Goal: Information Seeking & Learning: Compare options

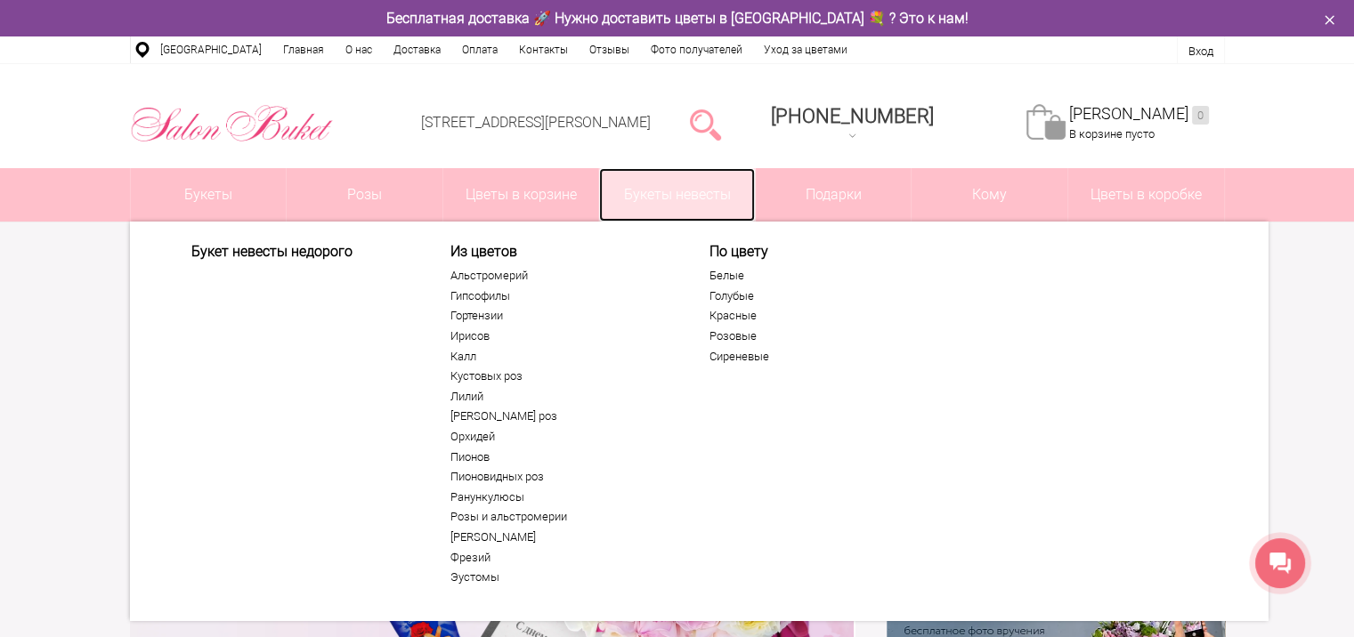
click at [713, 185] on link "Букеты невесты" at bounding box center [677, 194] width 156 height 53
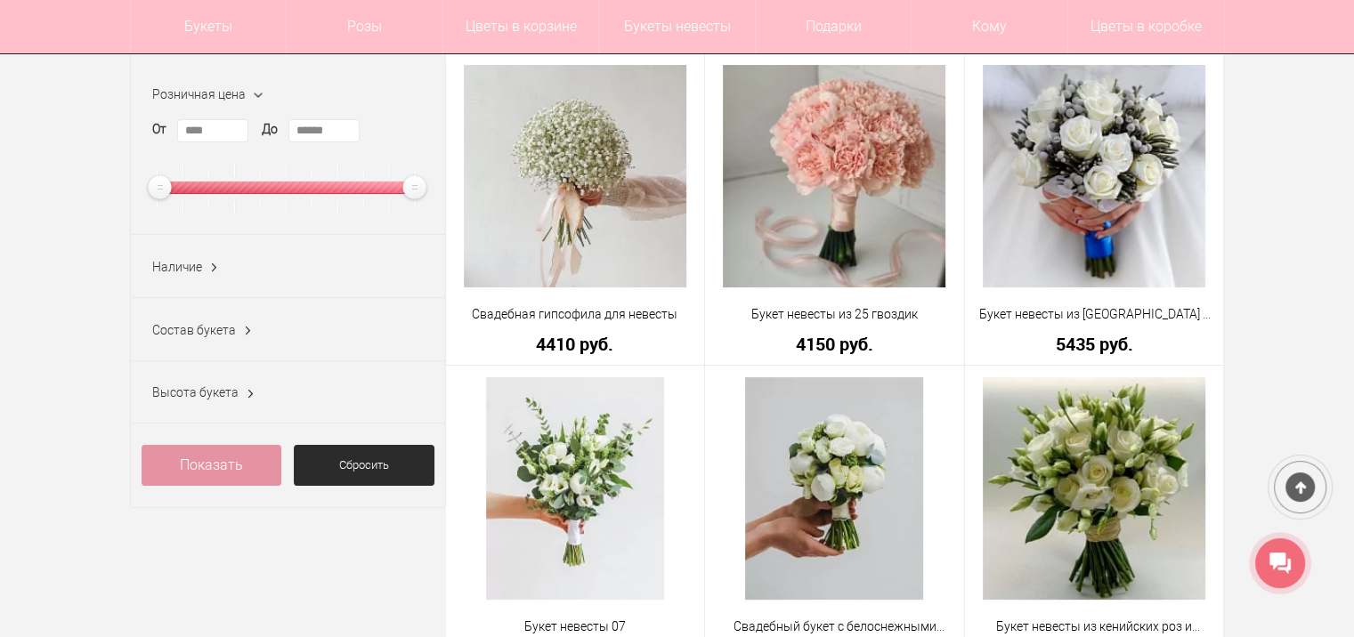
scroll to position [281, 0]
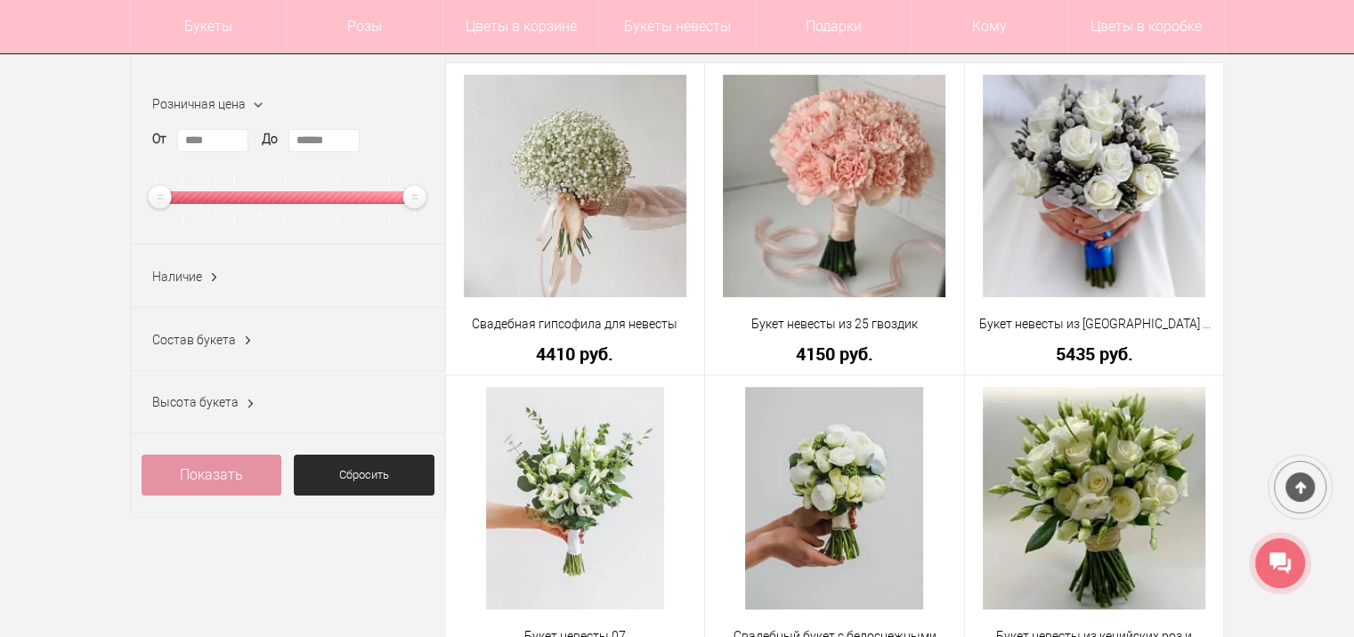
click at [203, 414] on div "Высота букета От * До *" at bounding box center [288, 402] width 314 height 63
click at [223, 413] on div "Высота букета От * До *" at bounding box center [288, 402] width 314 height 63
click at [212, 406] on span "Высота букета" at bounding box center [195, 402] width 86 height 14
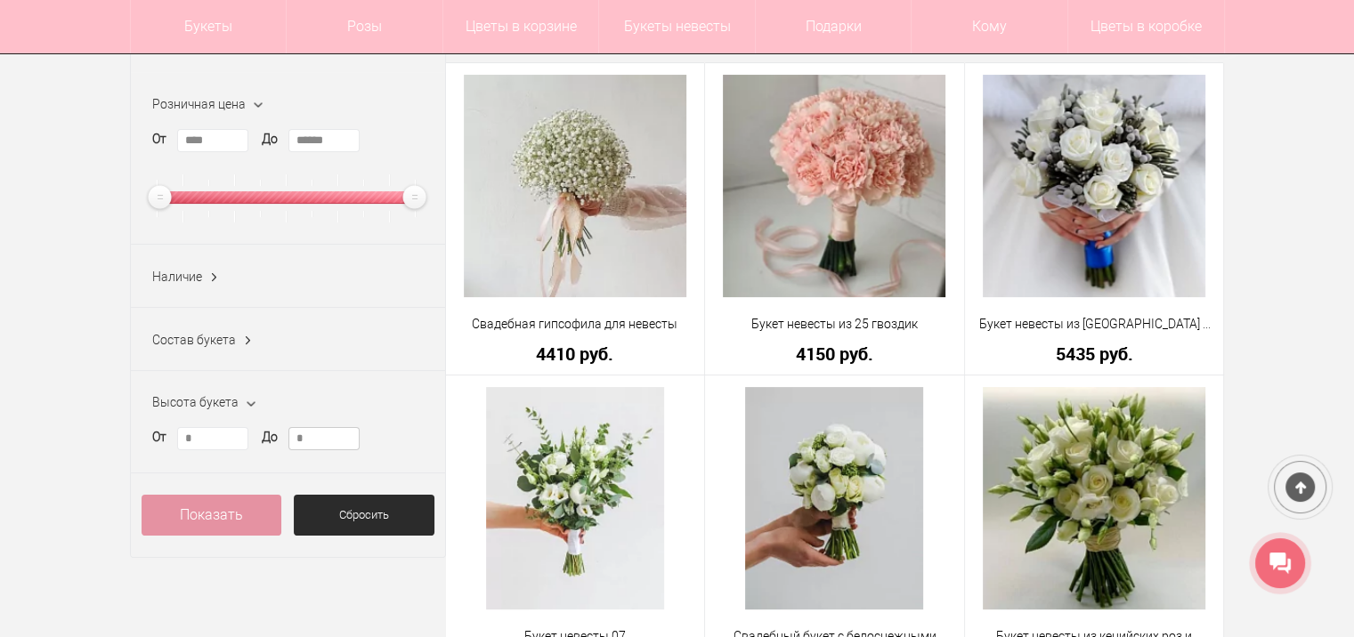
click at [328, 441] on input "*" at bounding box center [323, 438] width 71 height 23
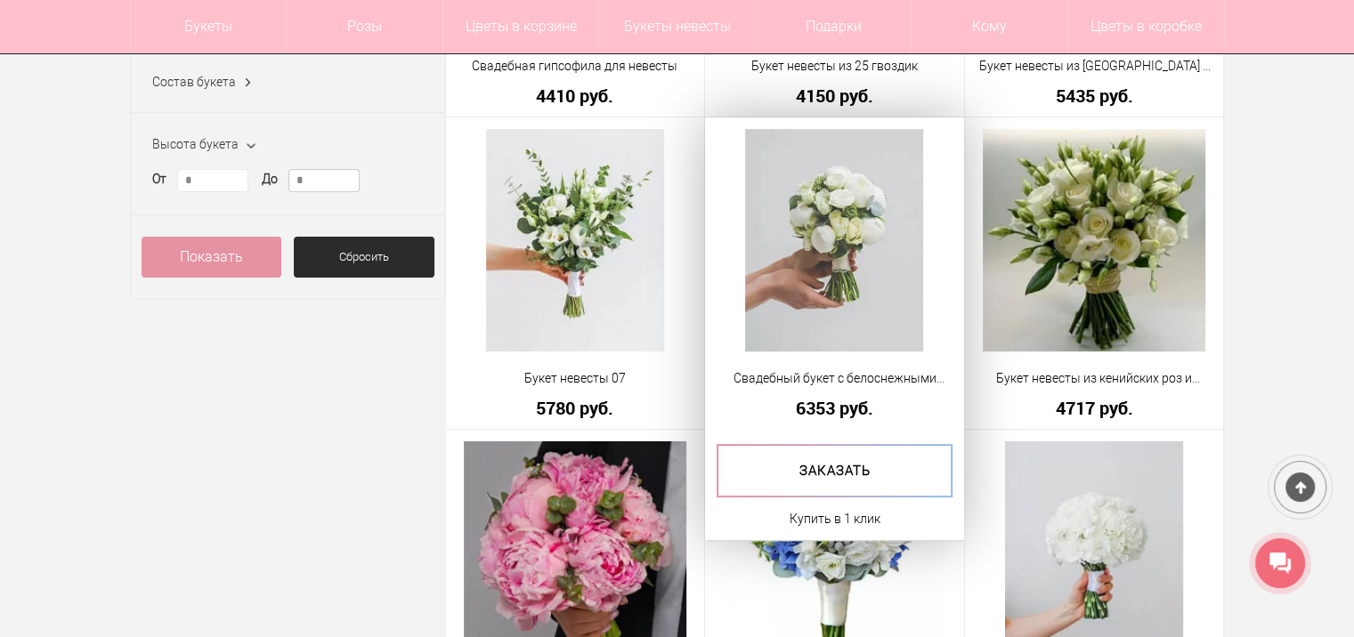
scroll to position [532, 0]
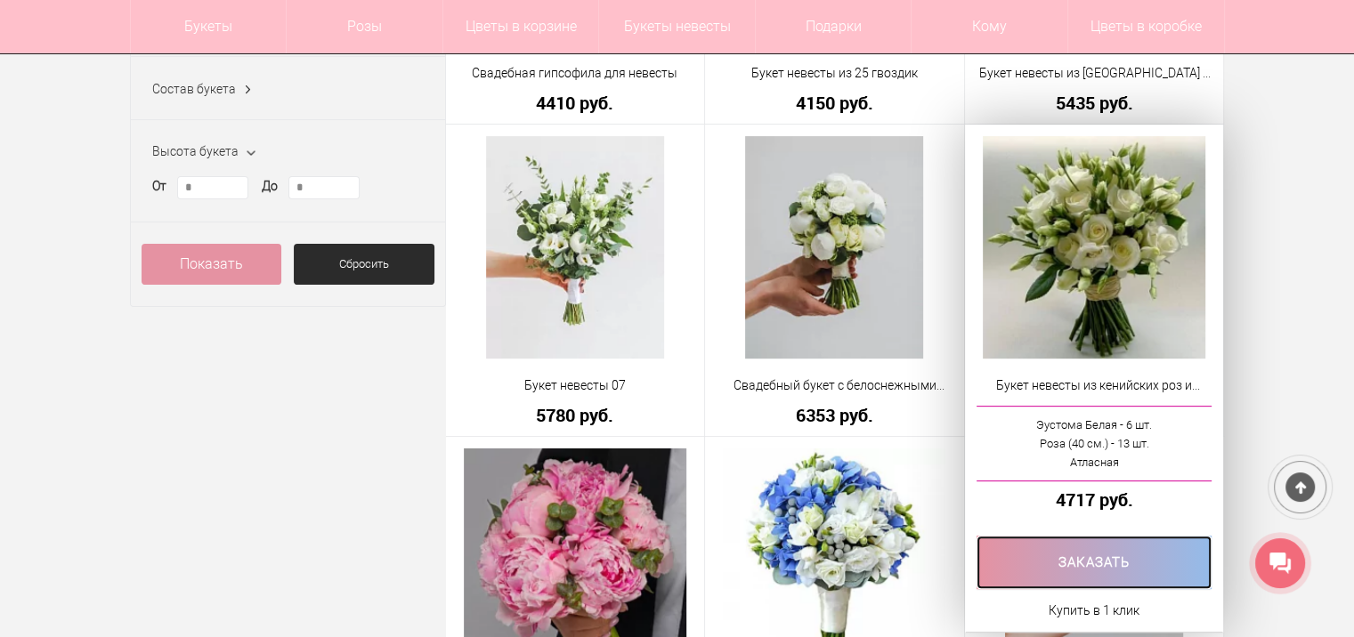
click at [1088, 566] on link at bounding box center [1094, 562] width 236 height 53
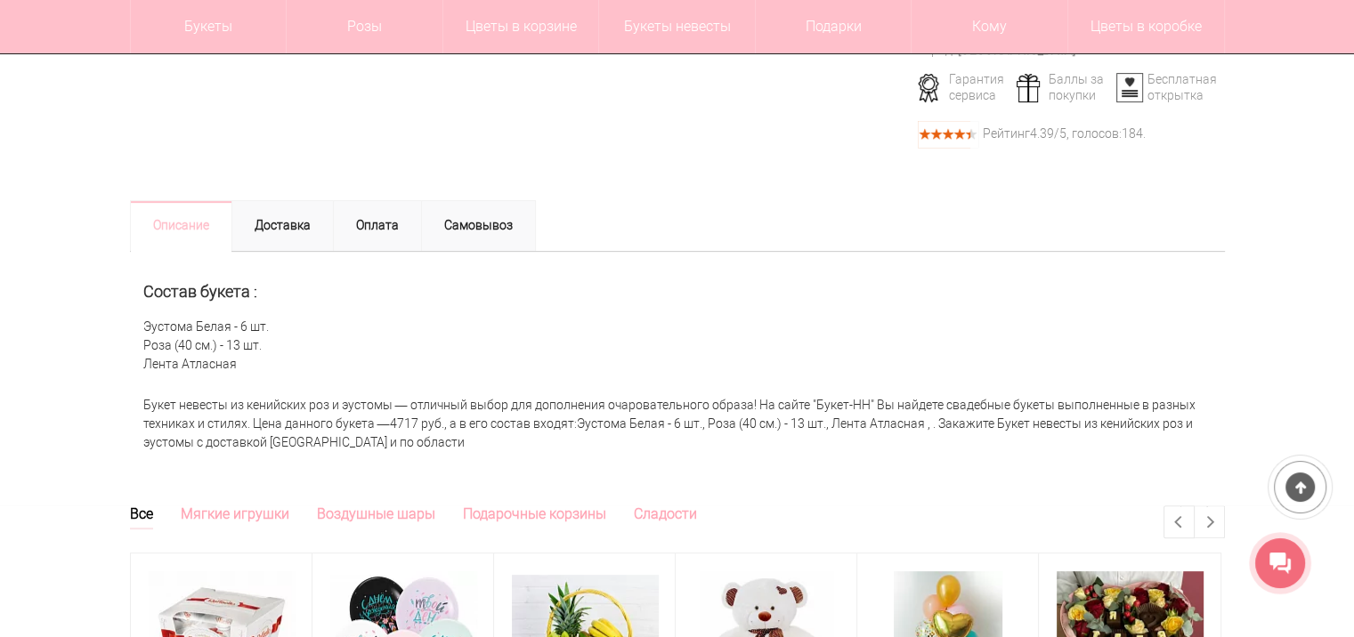
scroll to position [657, 0]
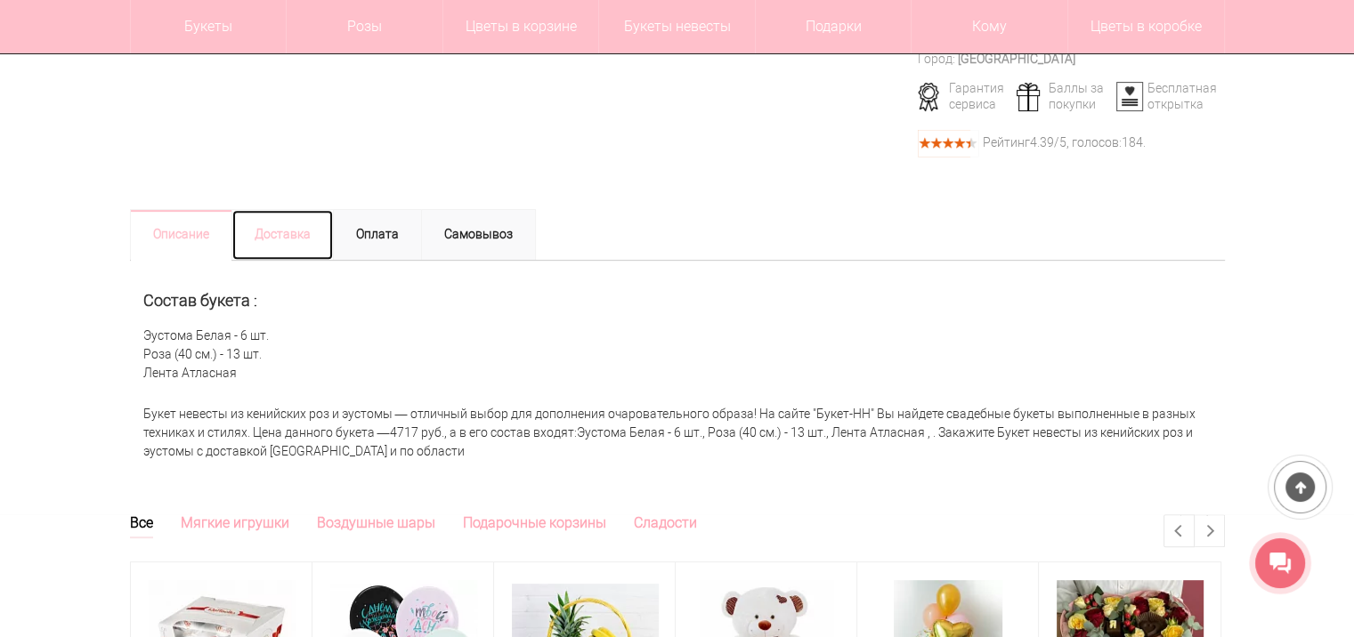
click at [273, 252] on link "Доставка" at bounding box center [282, 235] width 102 height 52
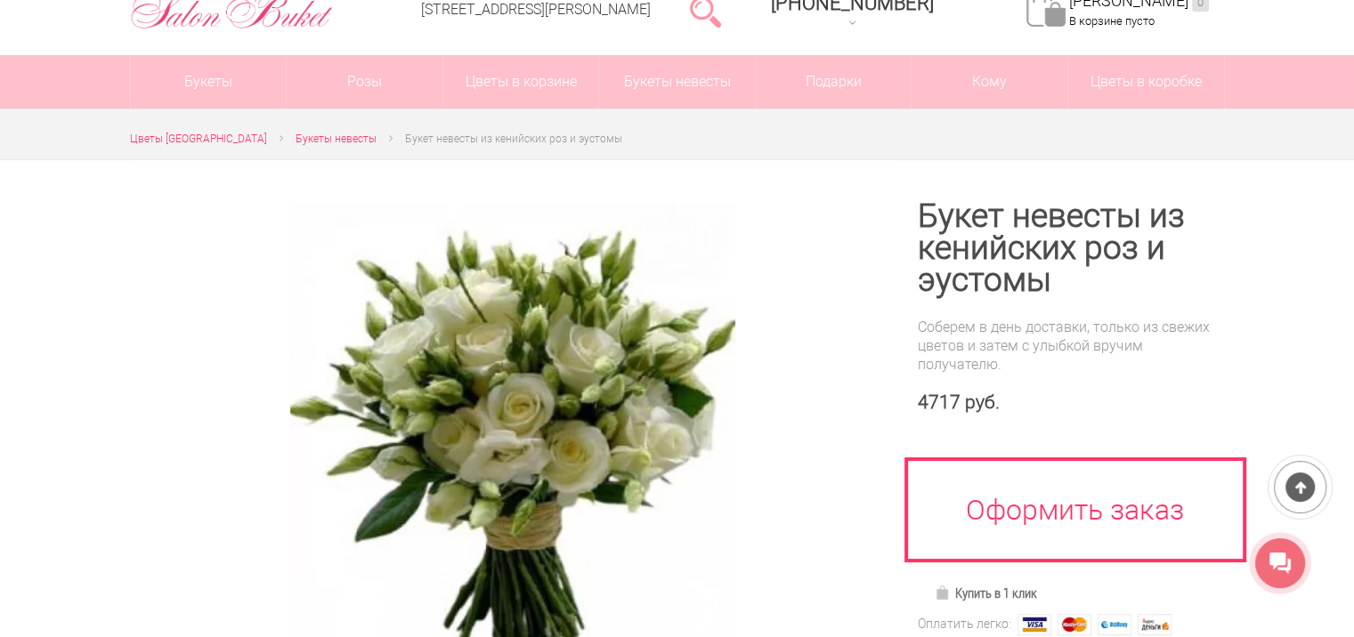
scroll to position [0, 0]
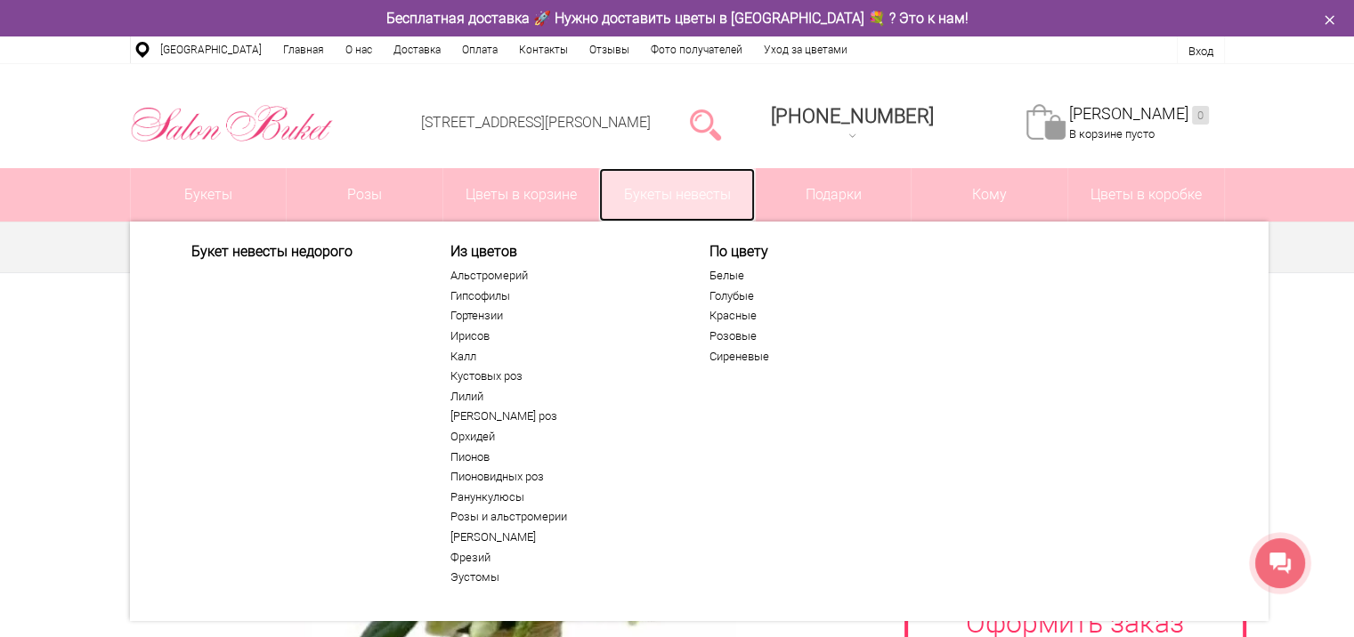
click at [708, 190] on link "Букеты невесты" at bounding box center [677, 194] width 156 height 53
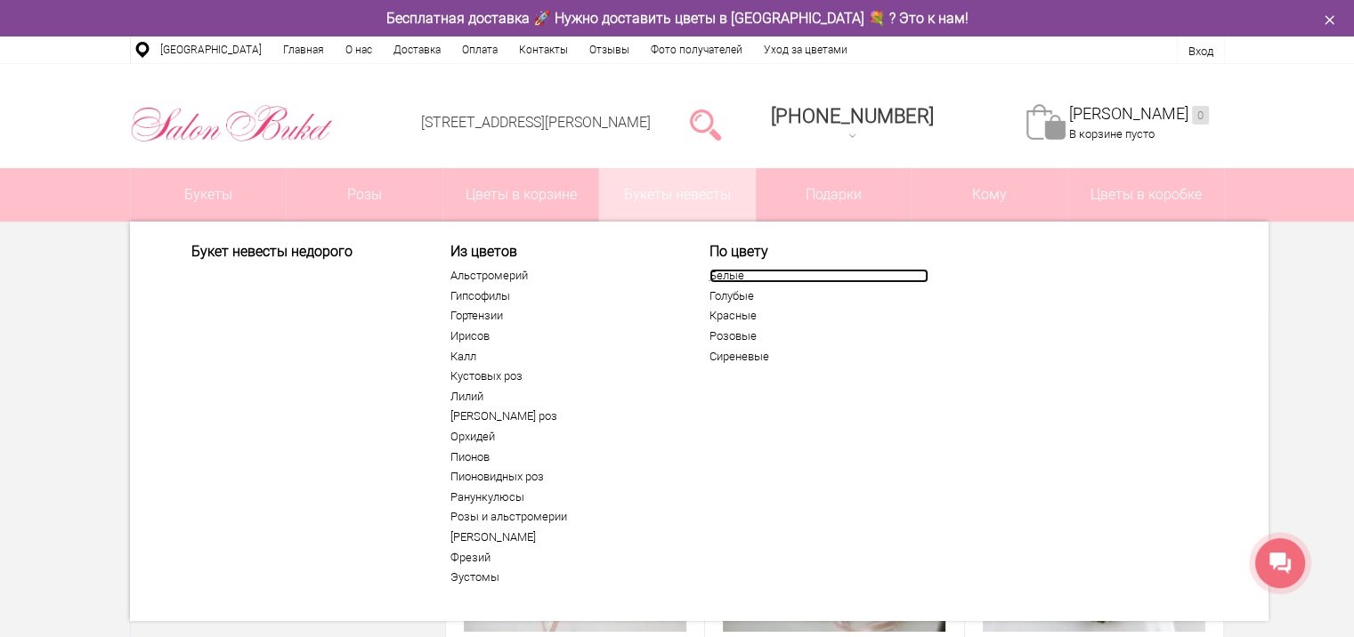
click at [726, 279] on link "Белые" at bounding box center [818, 276] width 219 height 14
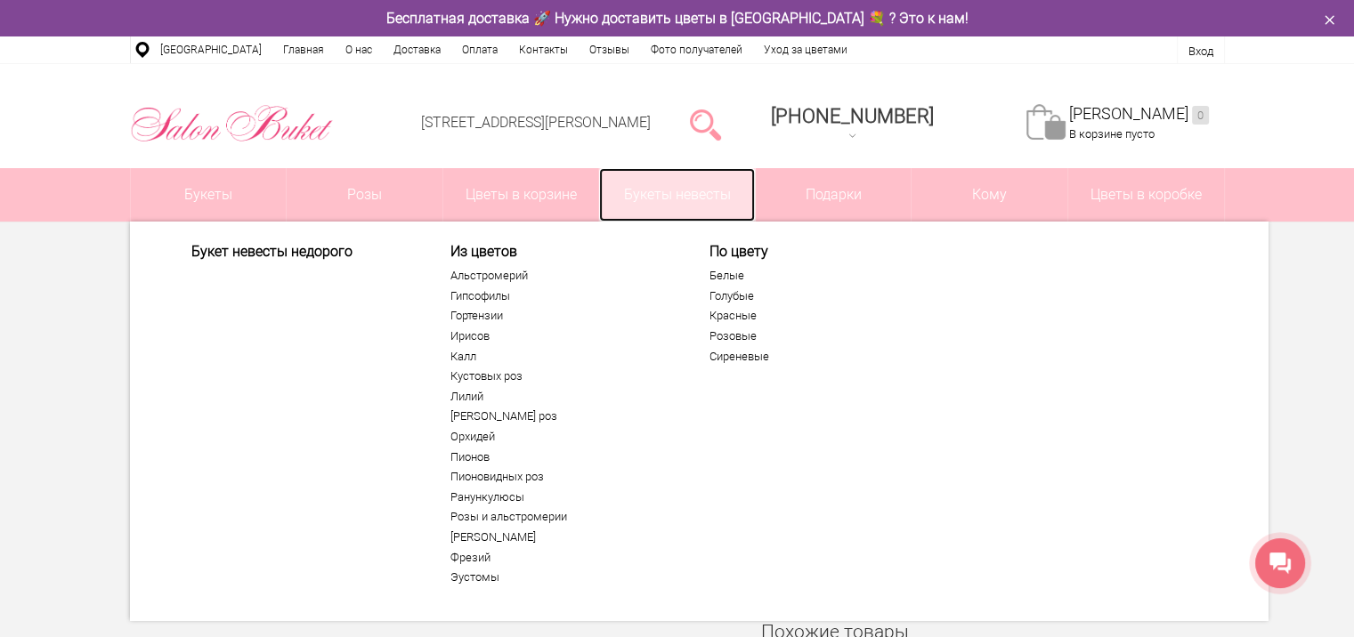
click at [667, 190] on link "Букеты невесты" at bounding box center [677, 194] width 156 height 53
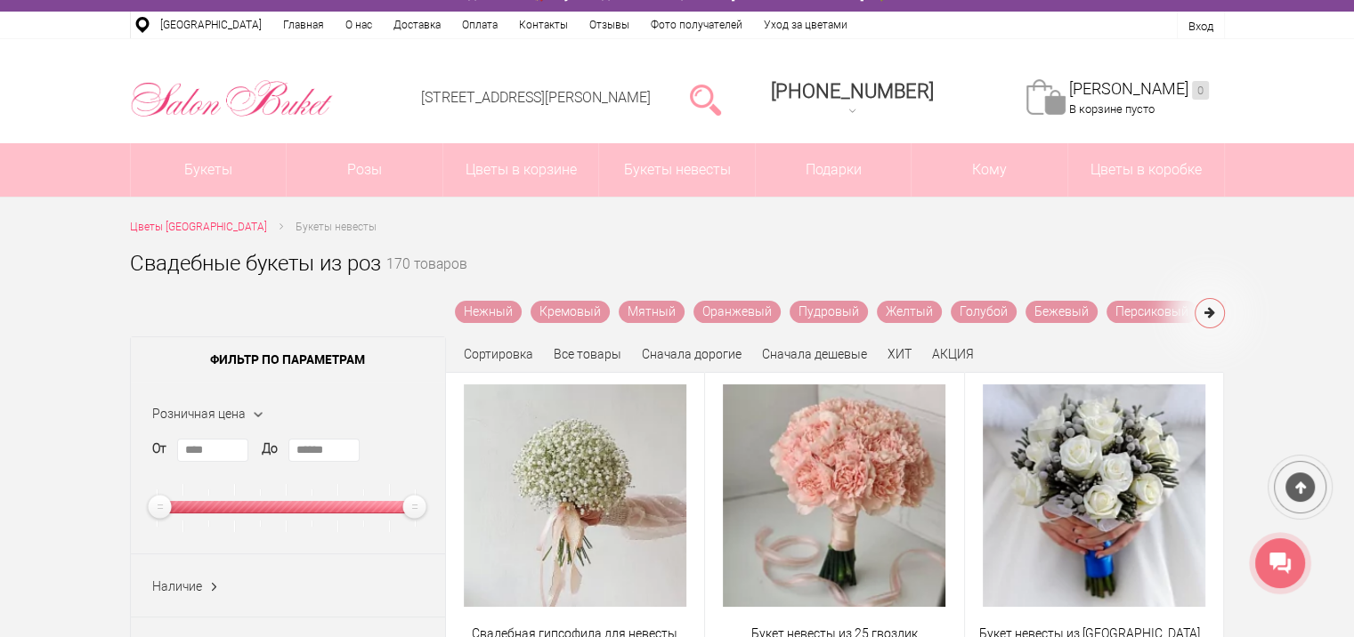
scroll to position [25, 0]
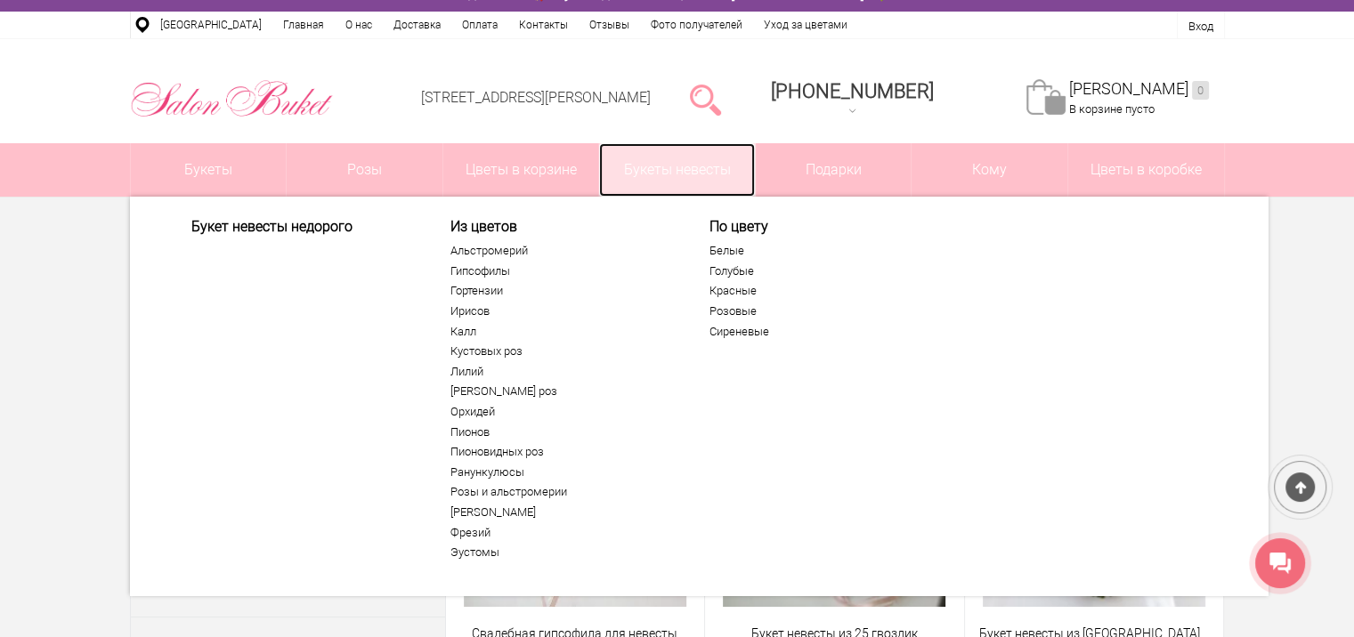
click at [675, 172] on link "Букеты невесты" at bounding box center [677, 169] width 156 height 53
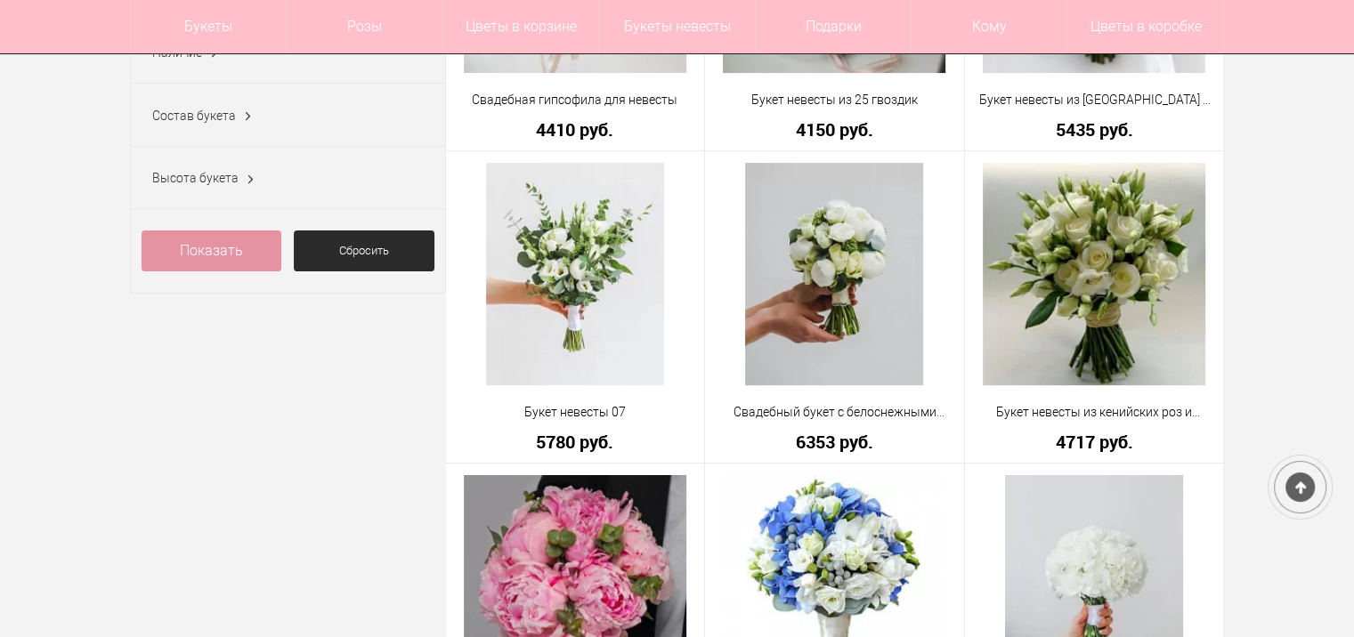
scroll to position [507, 0]
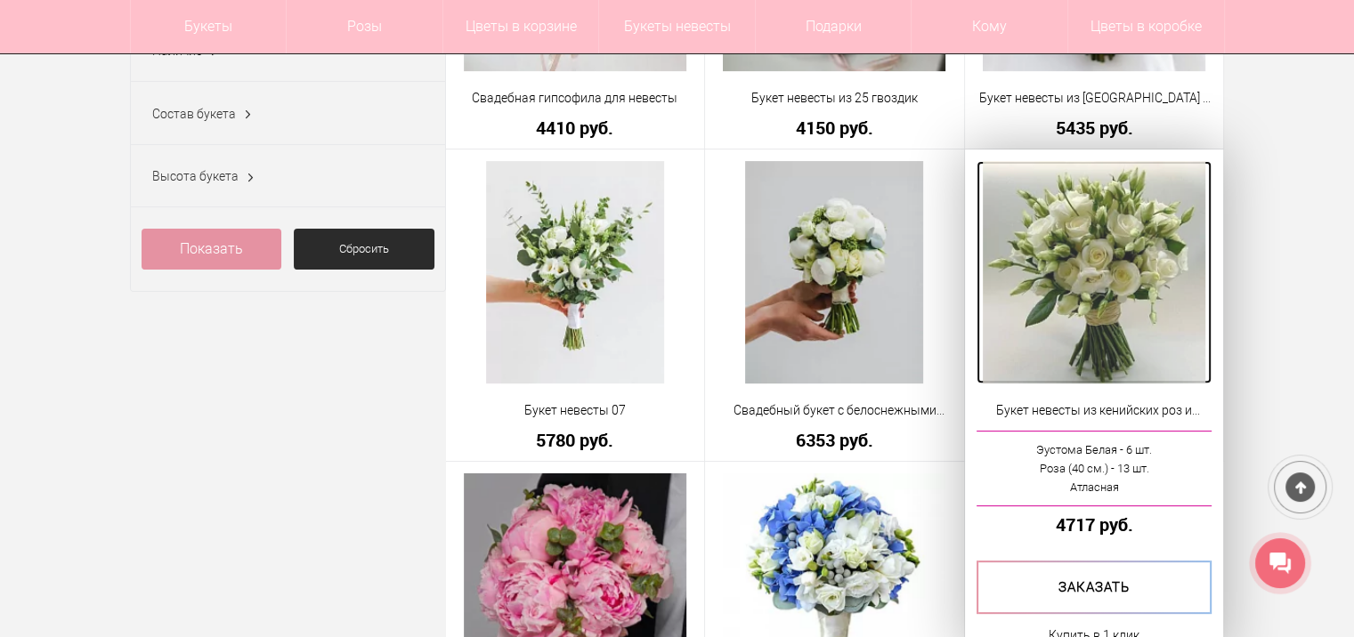
click at [1139, 278] on img at bounding box center [1094, 272] width 223 height 223
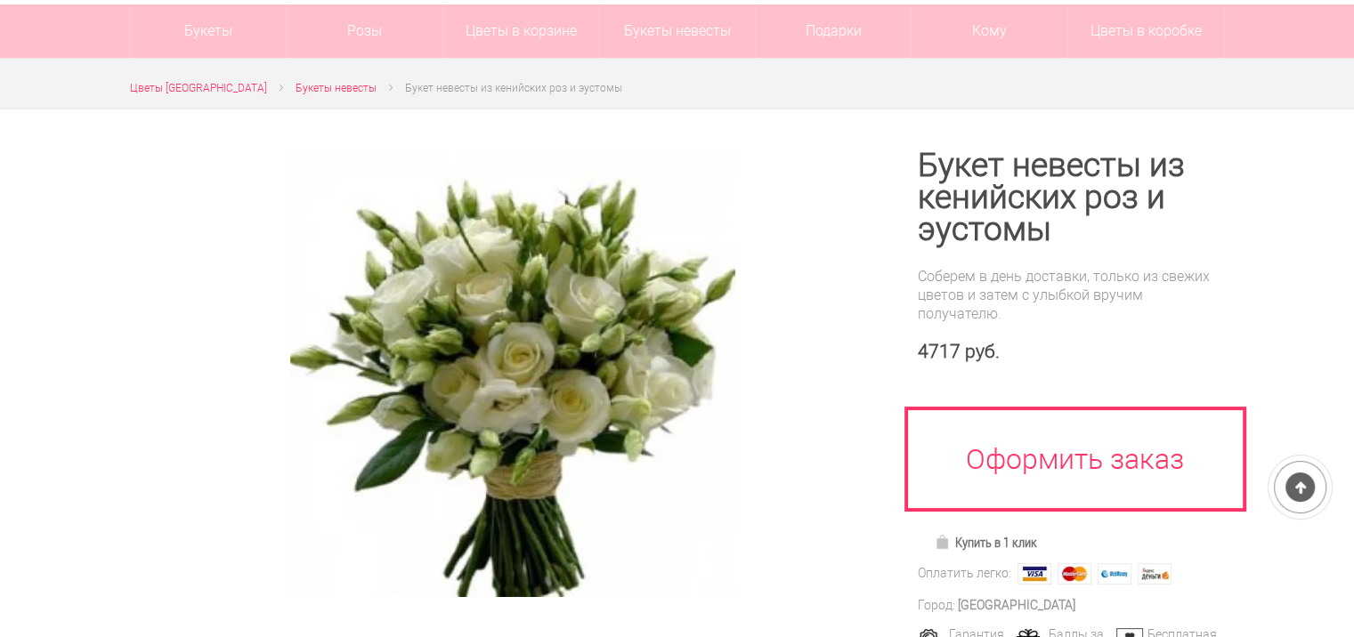
scroll to position [160, 0]
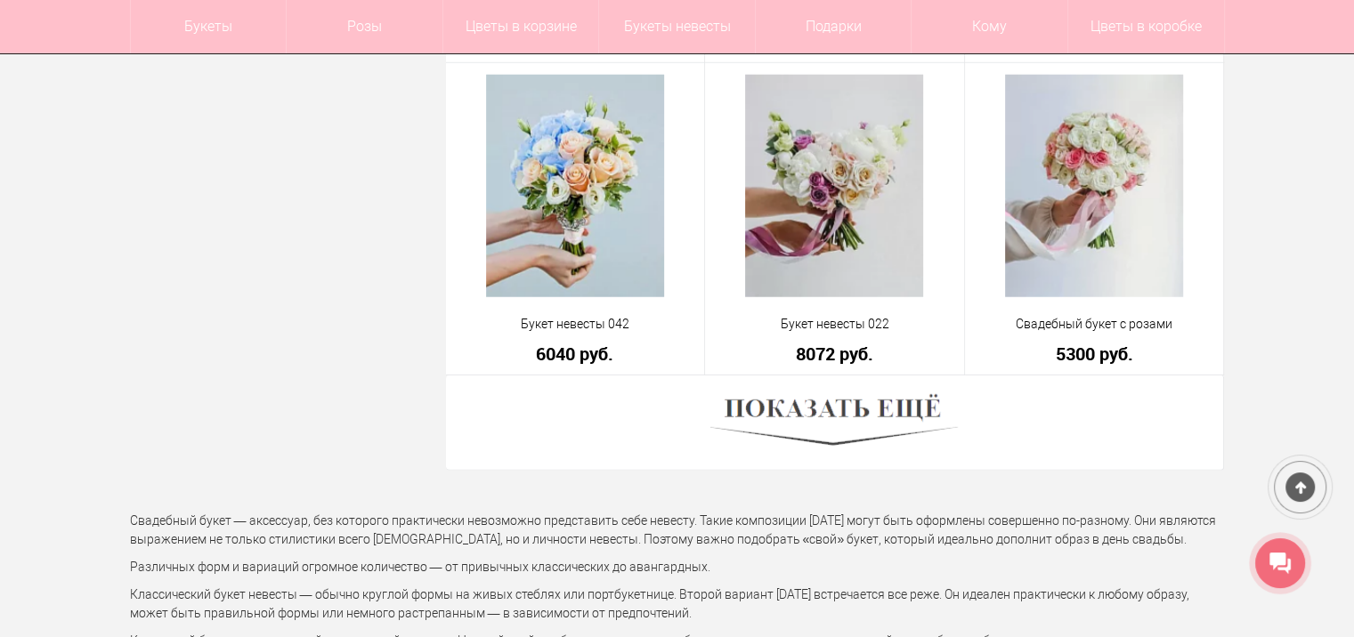
scroll to position [4975, 0]
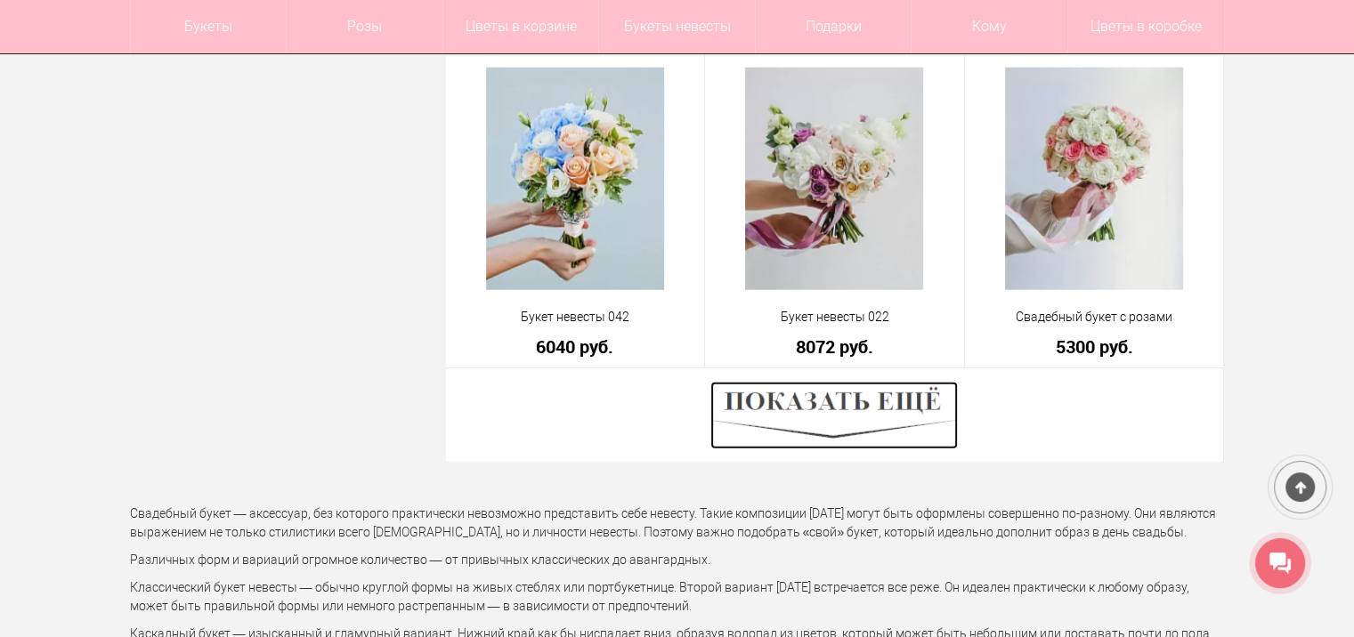
click at [866, 400] on img at bounding box center [833, 416] width 247 height 68
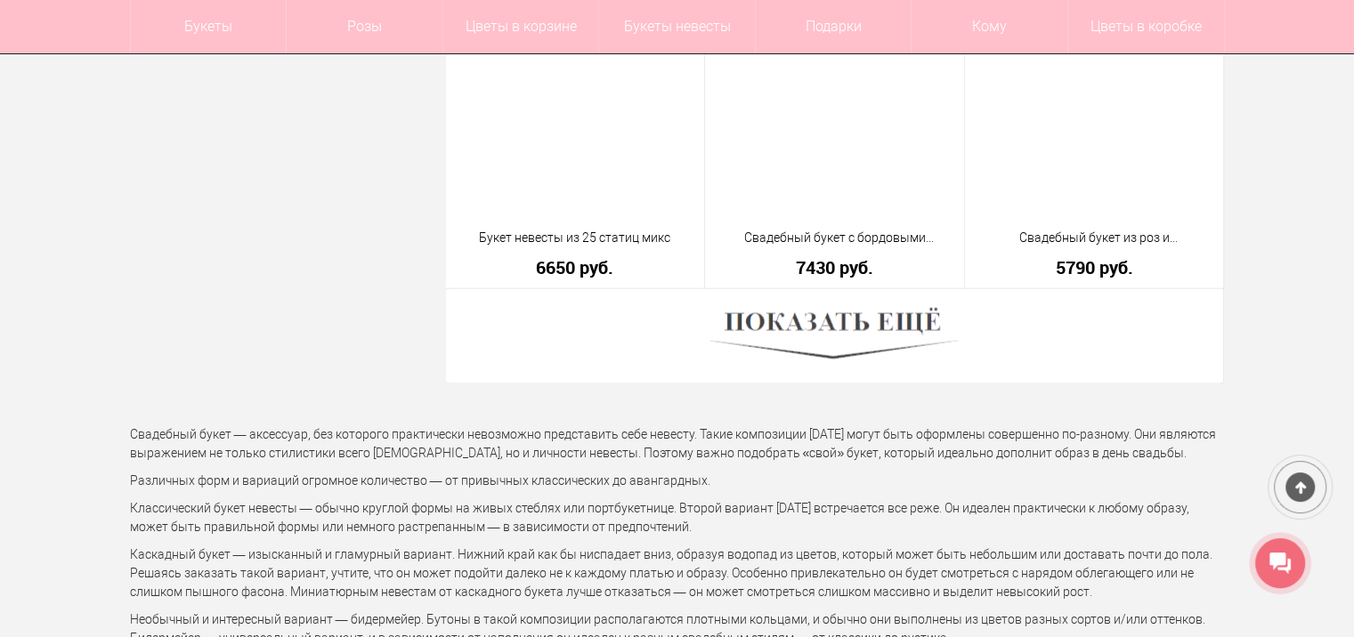
scroll to position [10057, 0]
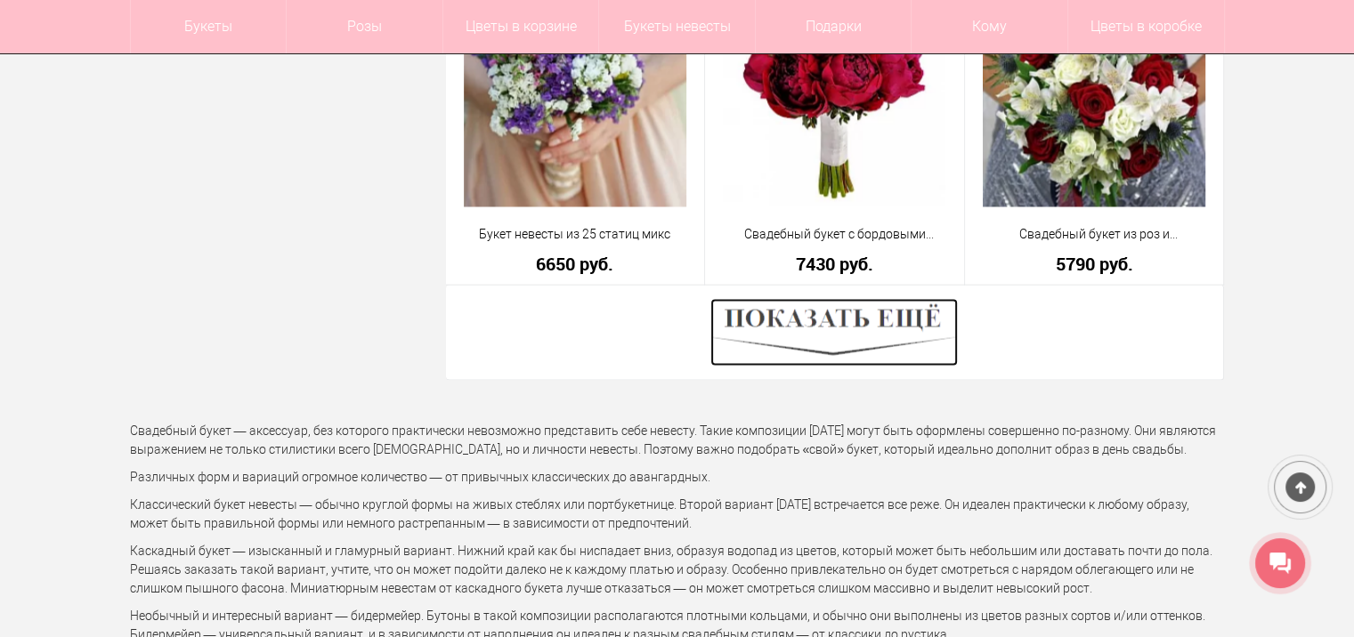
click at [862, 325] on img at bounding box center [833, 332] width 247 height 68
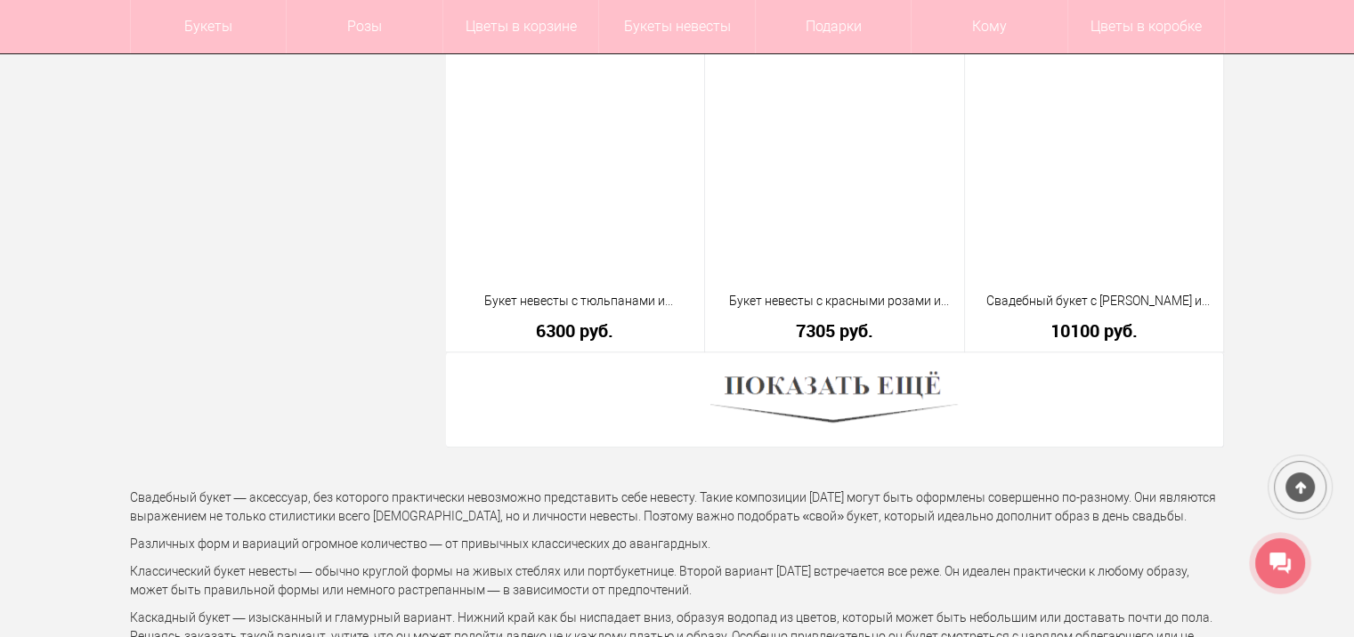
scroll to position [14996, 0]
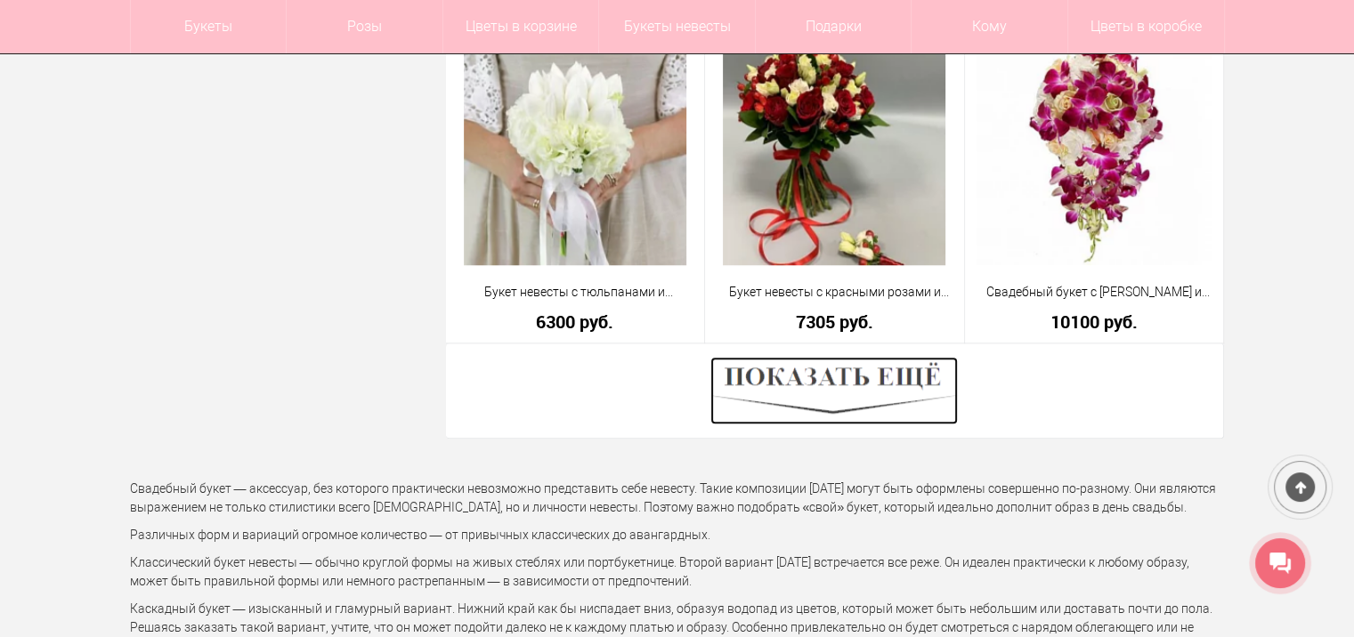
click at [879, 385] on img at bounding box center [833, 391] width 247 height 68
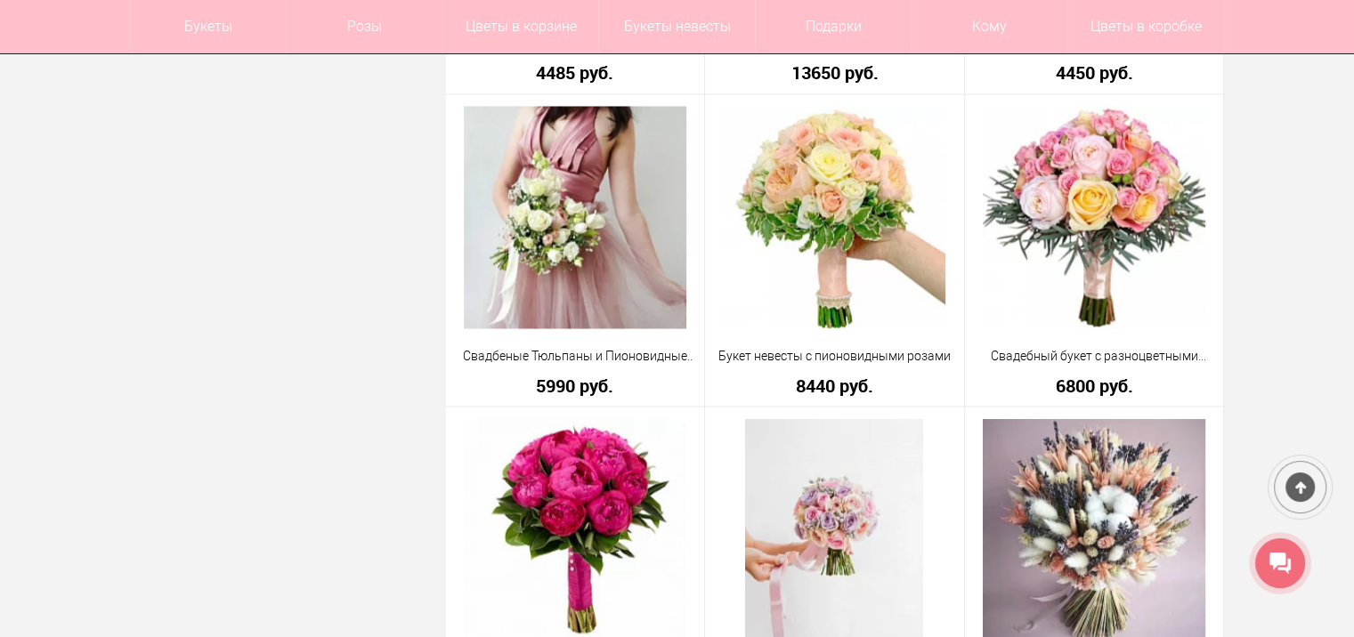
scroll to position [16798, 0]
